Goal: Information Seeking & Learning: Learn about a topic

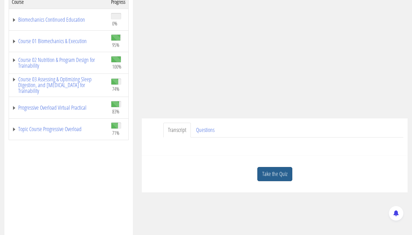
click at [278, 172] on link "Take the Quiz" at bounding box center [275, 174] width 35 height 14
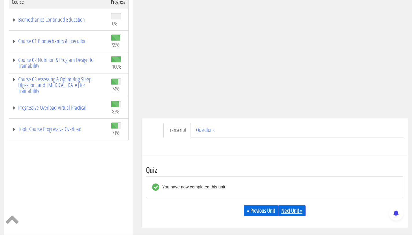
click at [291, 213] on link "Next Unit »" at bounding box center [291, 210] width 27 height 11
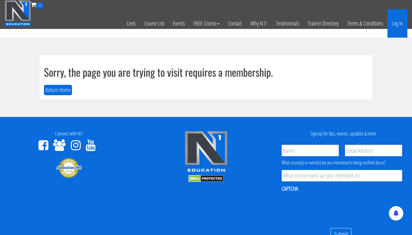
click at [396, 26] on link "Log In" at bounding box center [398, 23] width 20 height 28
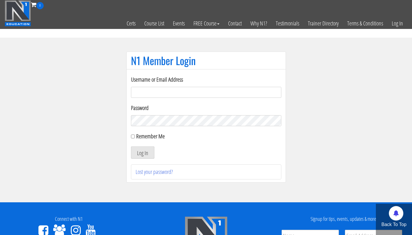
type input "[EMAIL_ADDRESS][DOMAIN_NAME]"
click at [162, 126] on form "Username or Email Address info@fitbyjustus.nl Password Remember Me Log In" at bounding box center [206, 116] width 150 height 83
click at [131, 146] on button "Log In" at bounding box center [142, 152] width 23 height 12
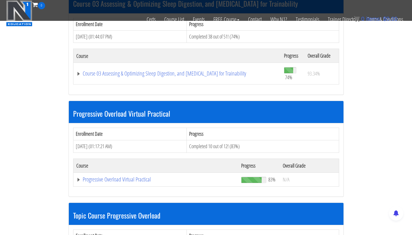
scroll to position [385, 0]
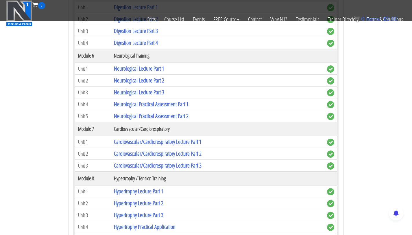
scroll to position [921, 0]
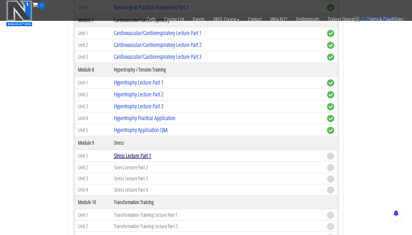
click at [141, 156] on link "Stress Lecture Part 1" at bounding box center [132, 156] width 37 height 8
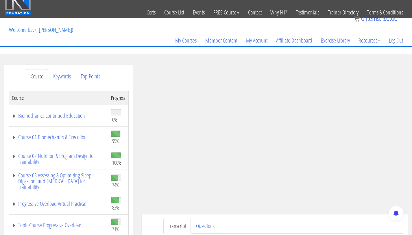
scroll to position [39, 0]
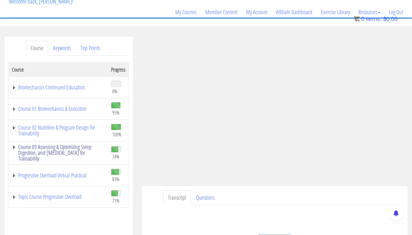
click at [85, 146] on link "Course 03 Assessing & Optimizing Sleep Digestion, and [MEDICAL_DATA] for Traina…" at bounding box center [58, 152] width 93 height 17
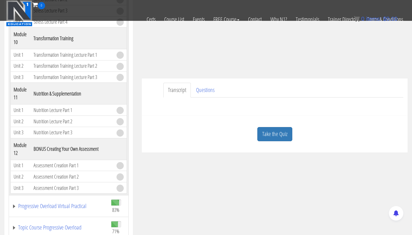
scroll to position [112, 0]
